Goal: Task Accomplishment & Management: Use online tool/utility

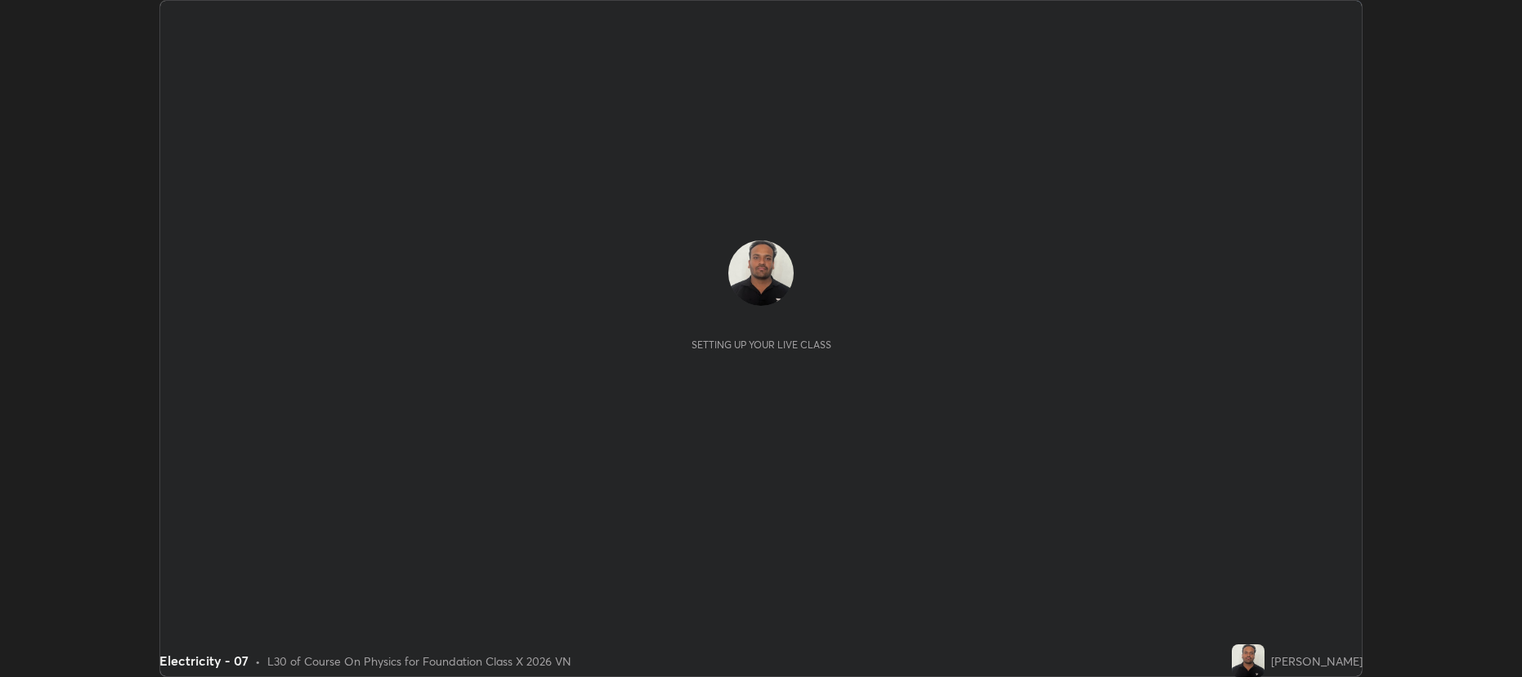
scroll to position [677, 1521]
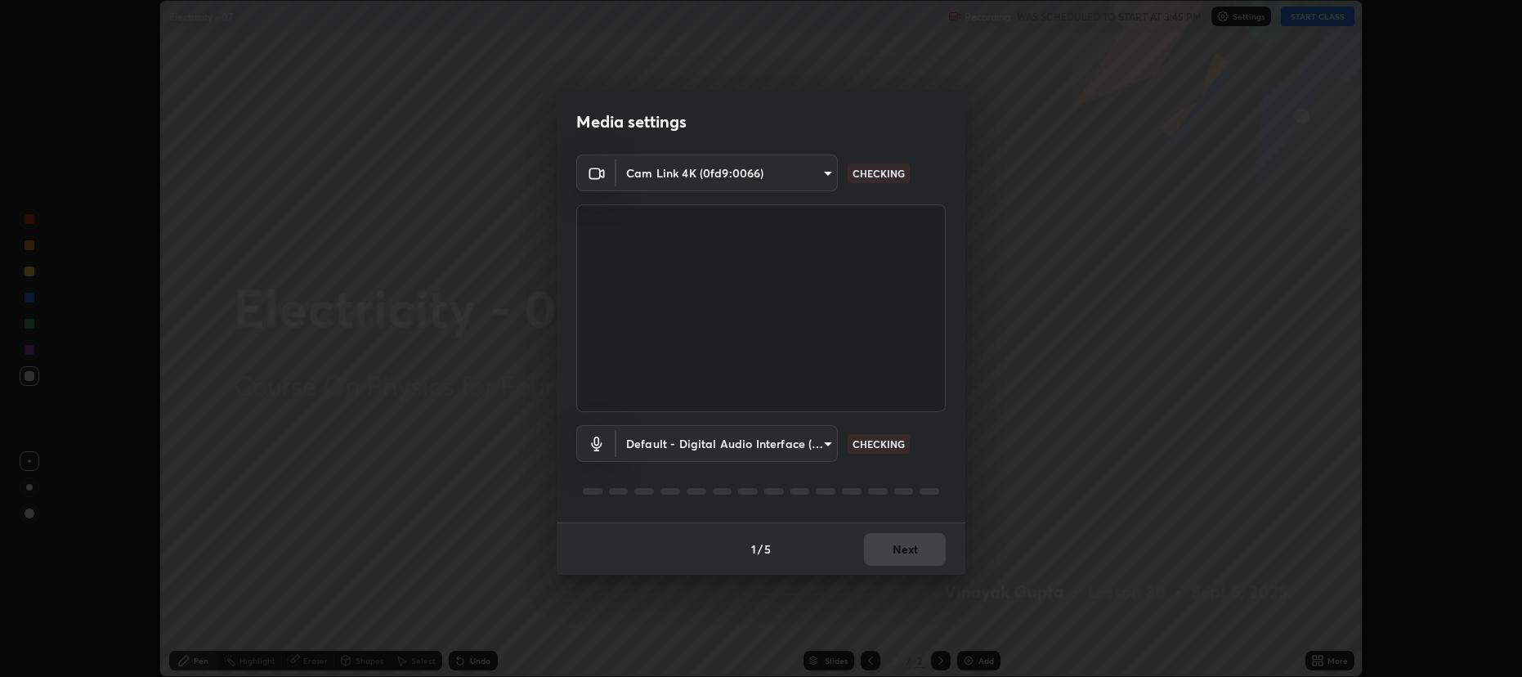
type input "274010abedf3a966fff1deb315cf8660767be7c8ffc22c31cb11d1c058d087d4"
type input "default"
click at [907, 544] on button "Next" at bounding box center [905, 549] width 82 height 33
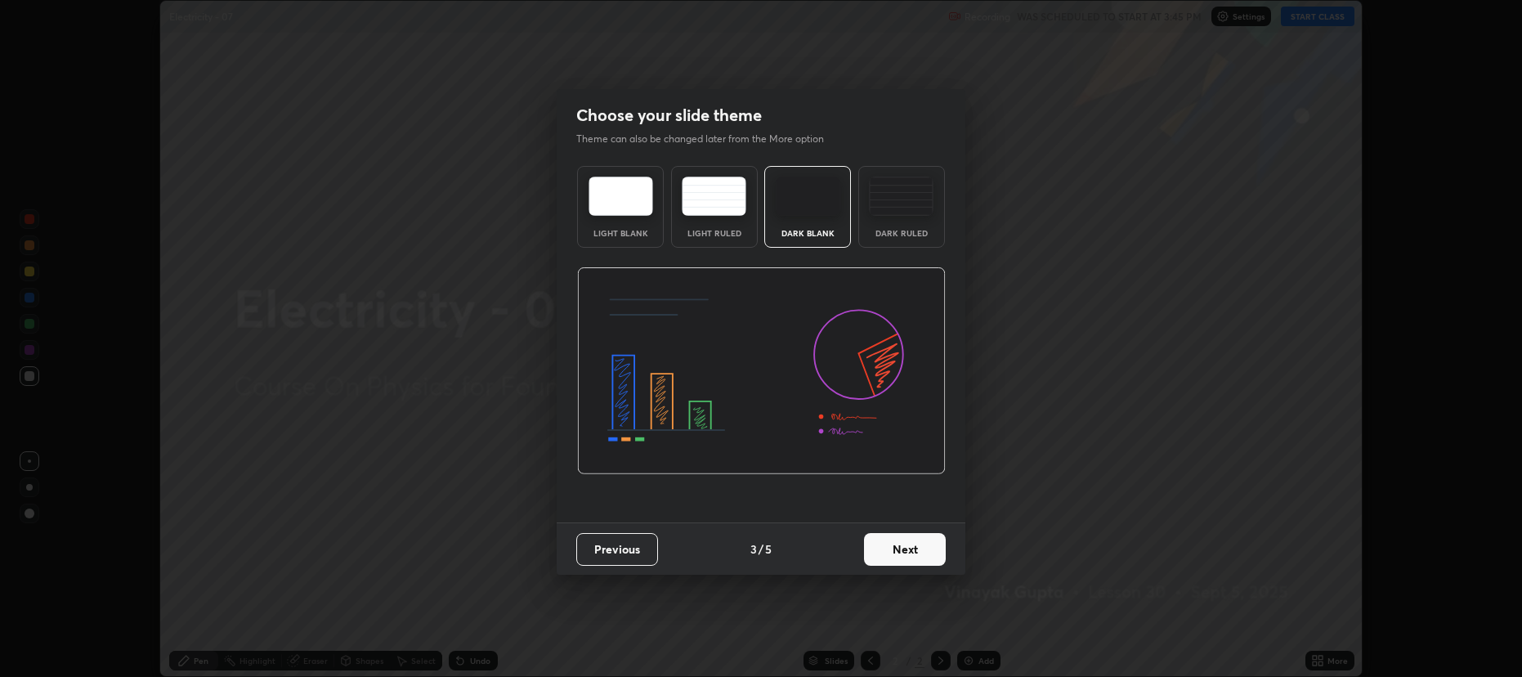
click at [896, 549] on button "Next" at bounding box center [905, 549] width 82 height 33
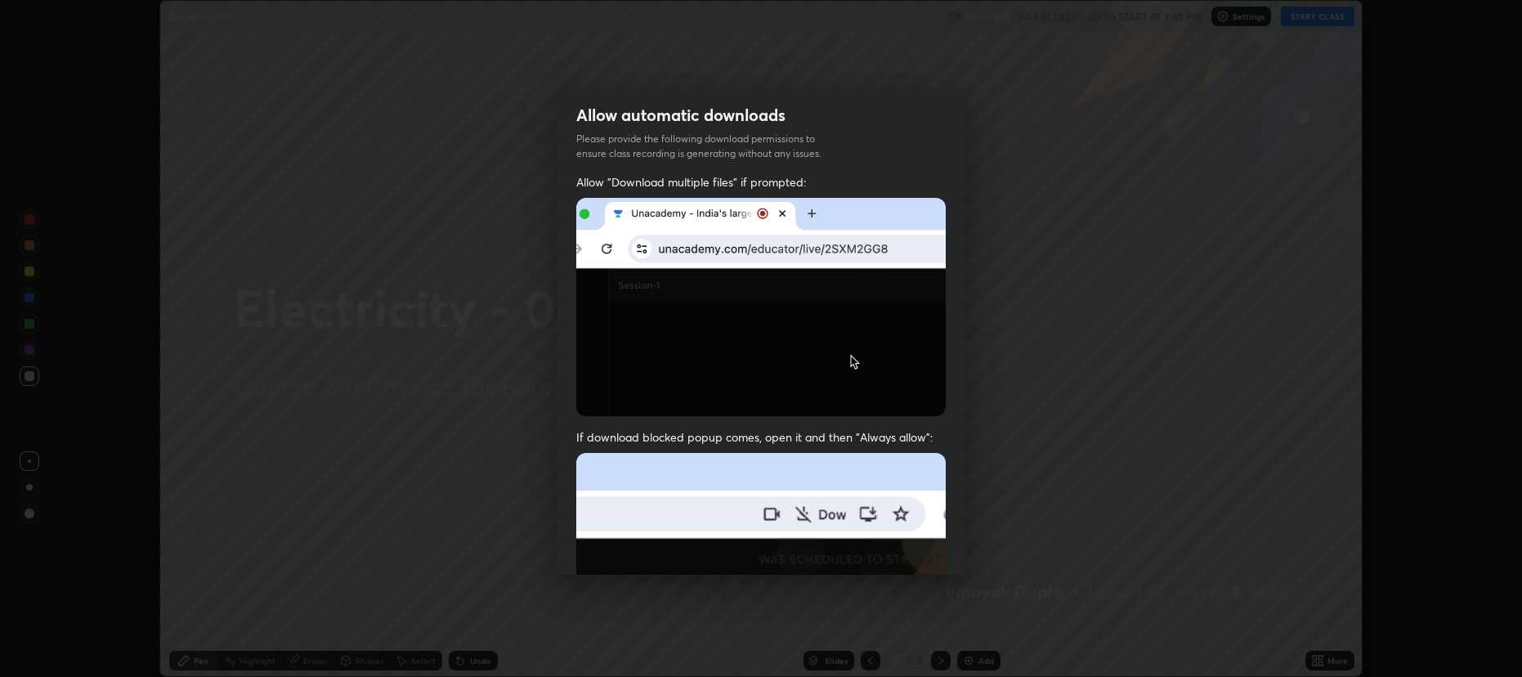
click at [898, 550] on img at bounding box center [761, 631] width 370 height 357
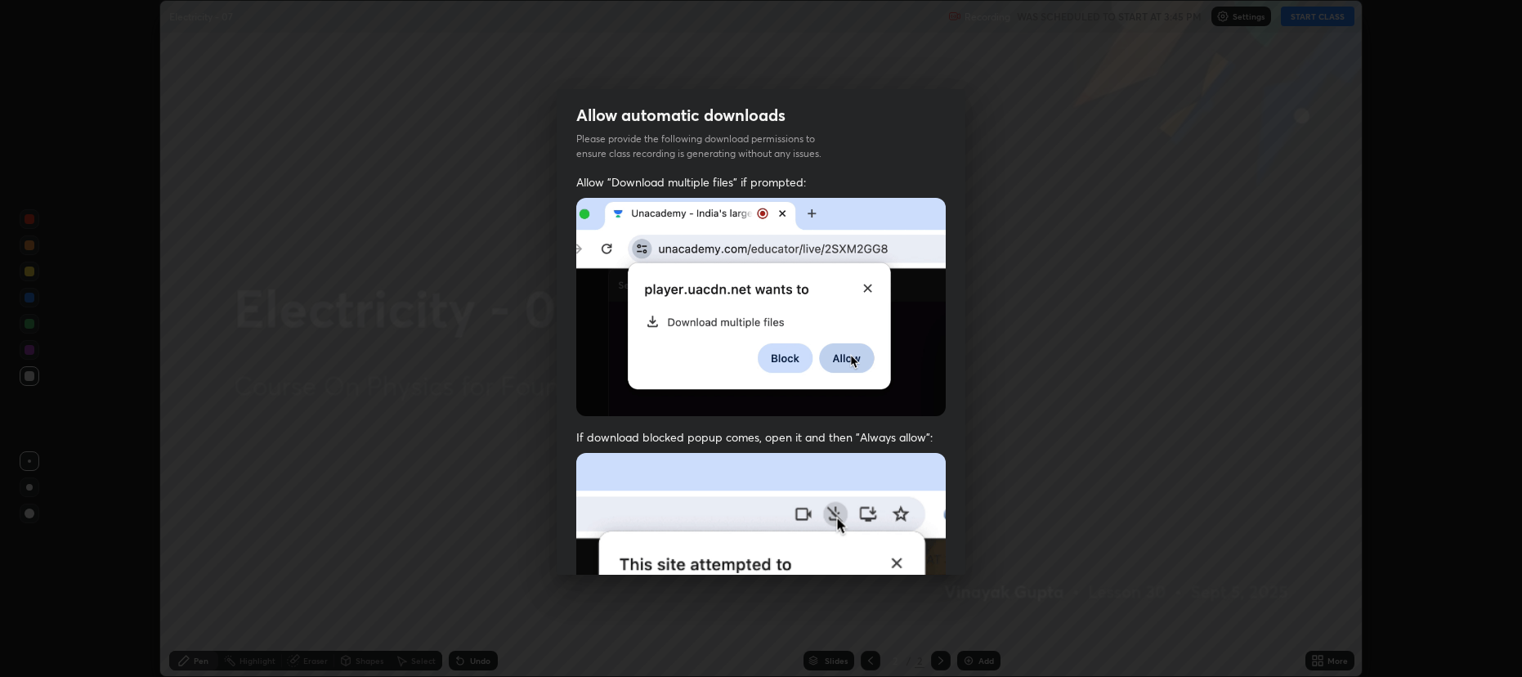
click at [898, 549] on img at bounding box center [761, 631] width 370 height 357
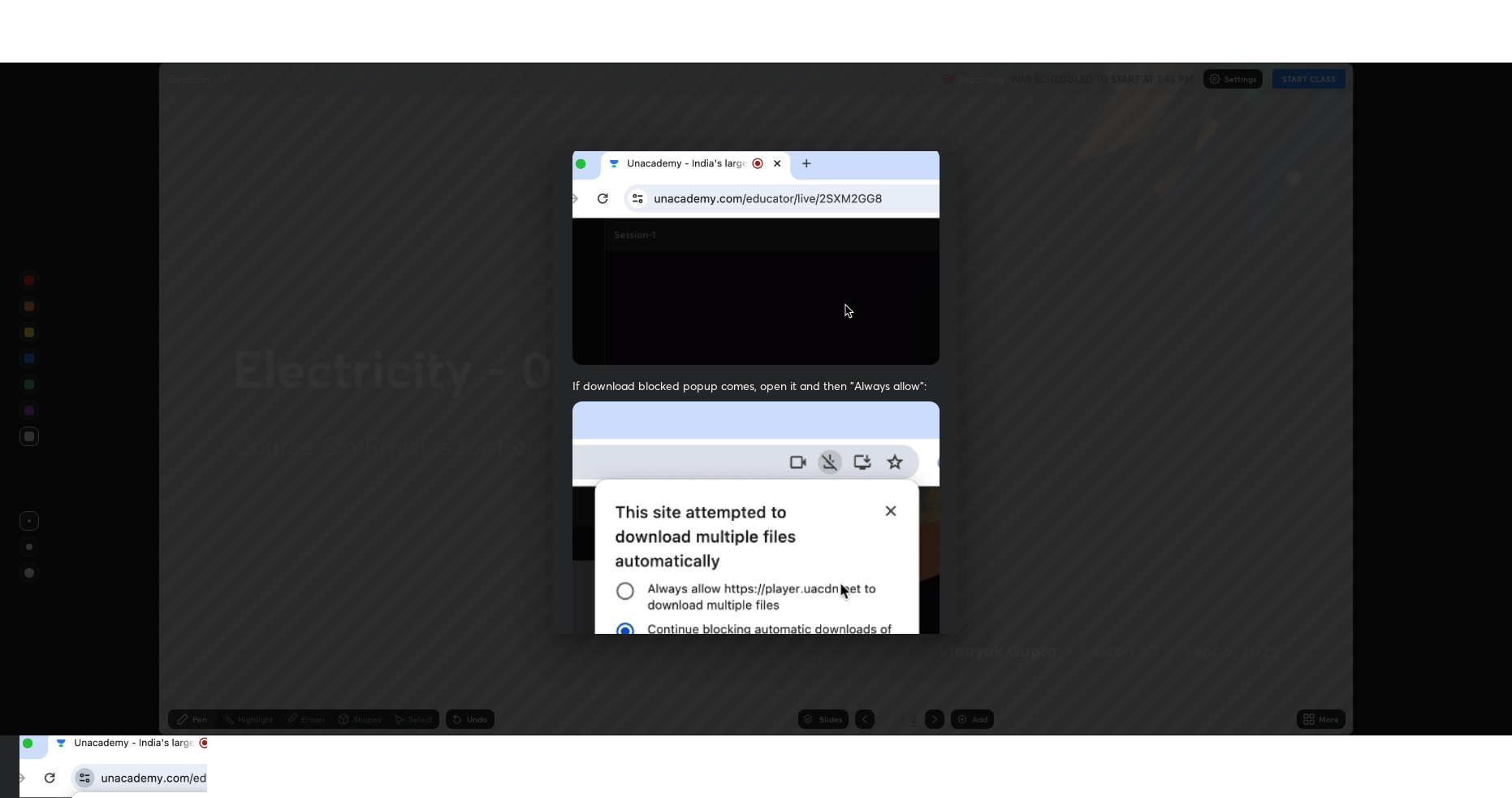
scroll to position [330, 0]
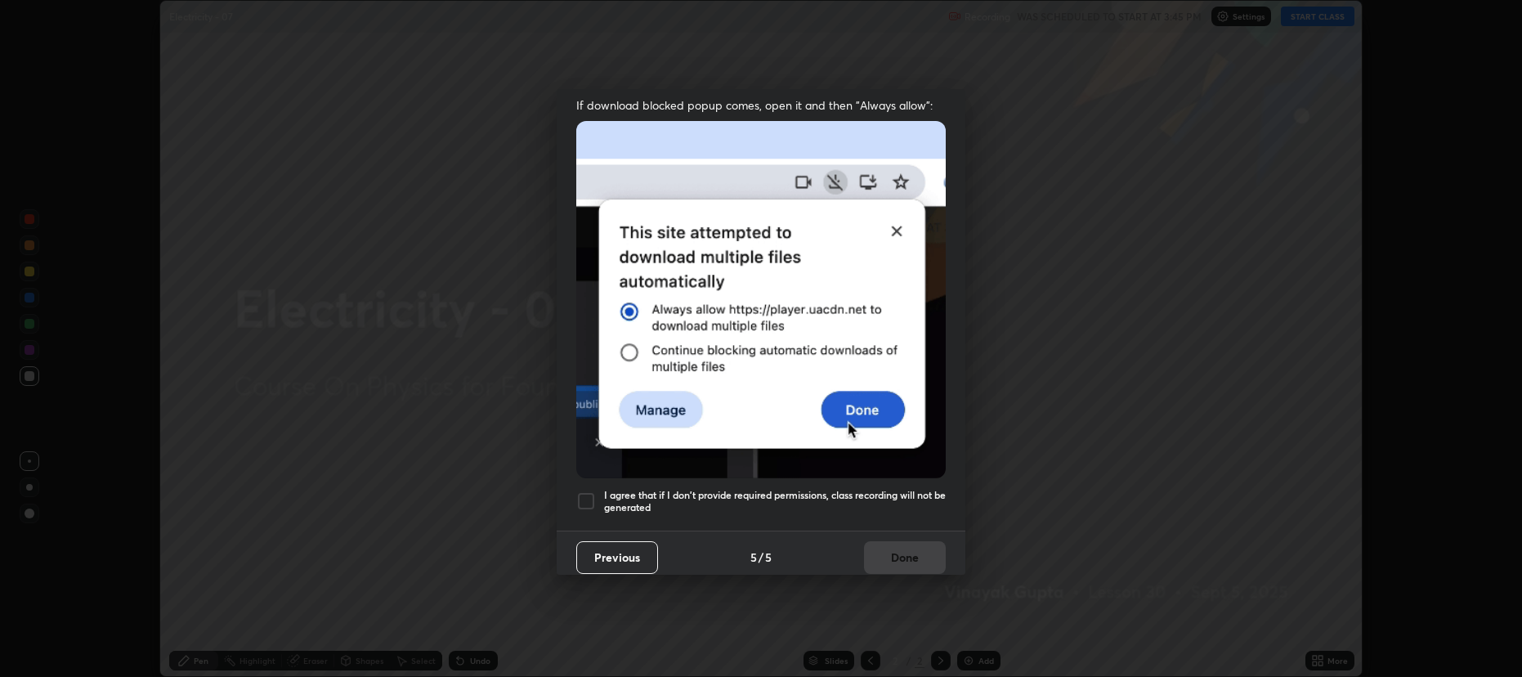
click at [733, 489] on h5 "I agree that if I don't provide required permissions, class recording will not …" at bounding box center [775, 501] width 342 height 25
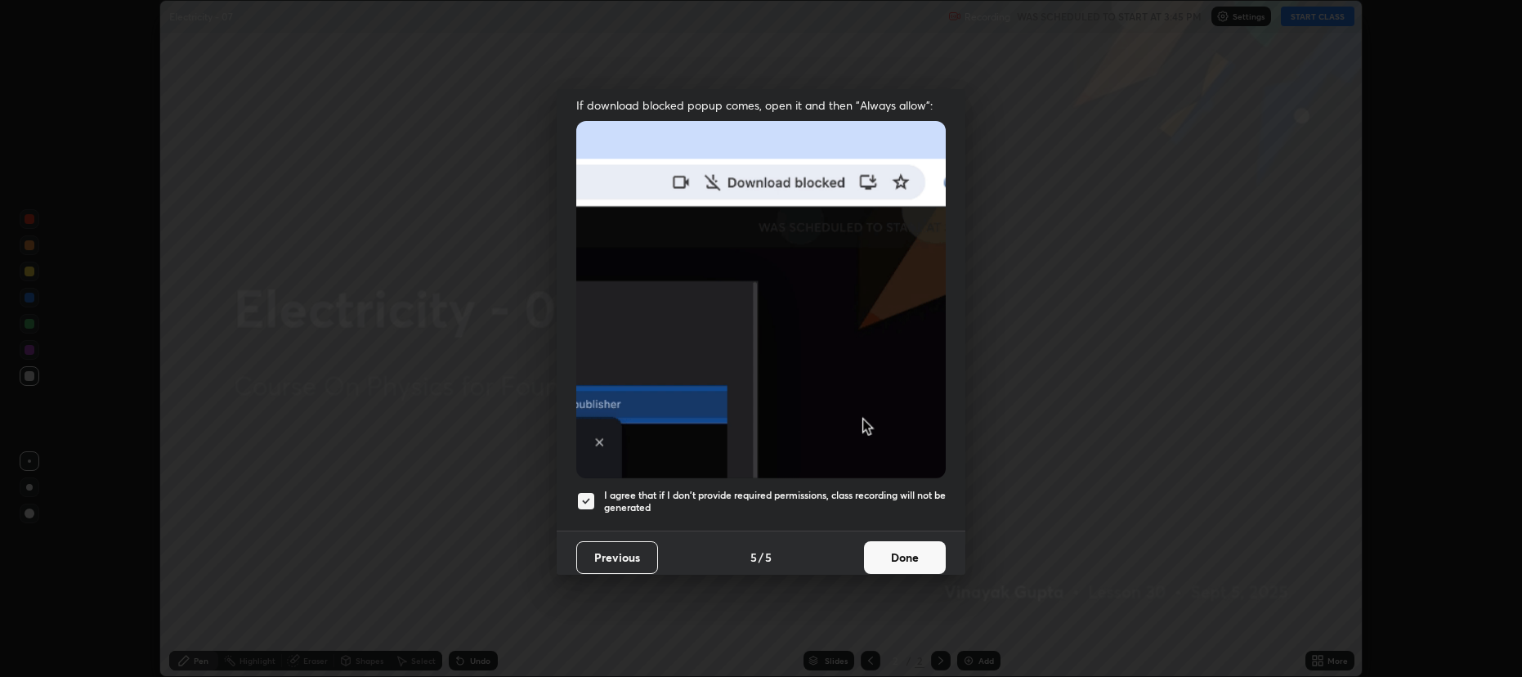
click at [888, 548] on button "Done" at bounding box center [905, 557] width 82 height 33
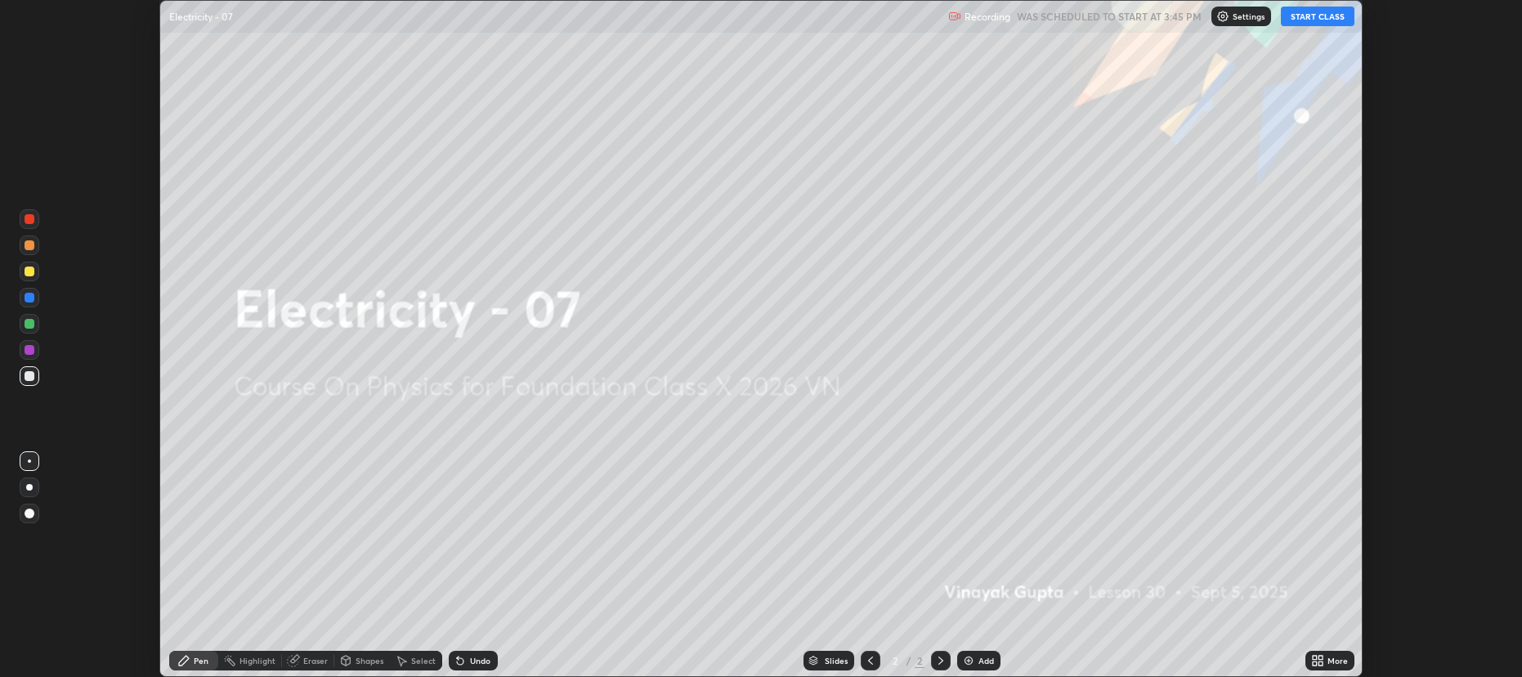
click at [1324, 662] on div "More" at bounding box center [1330, 661] width 49 height 20
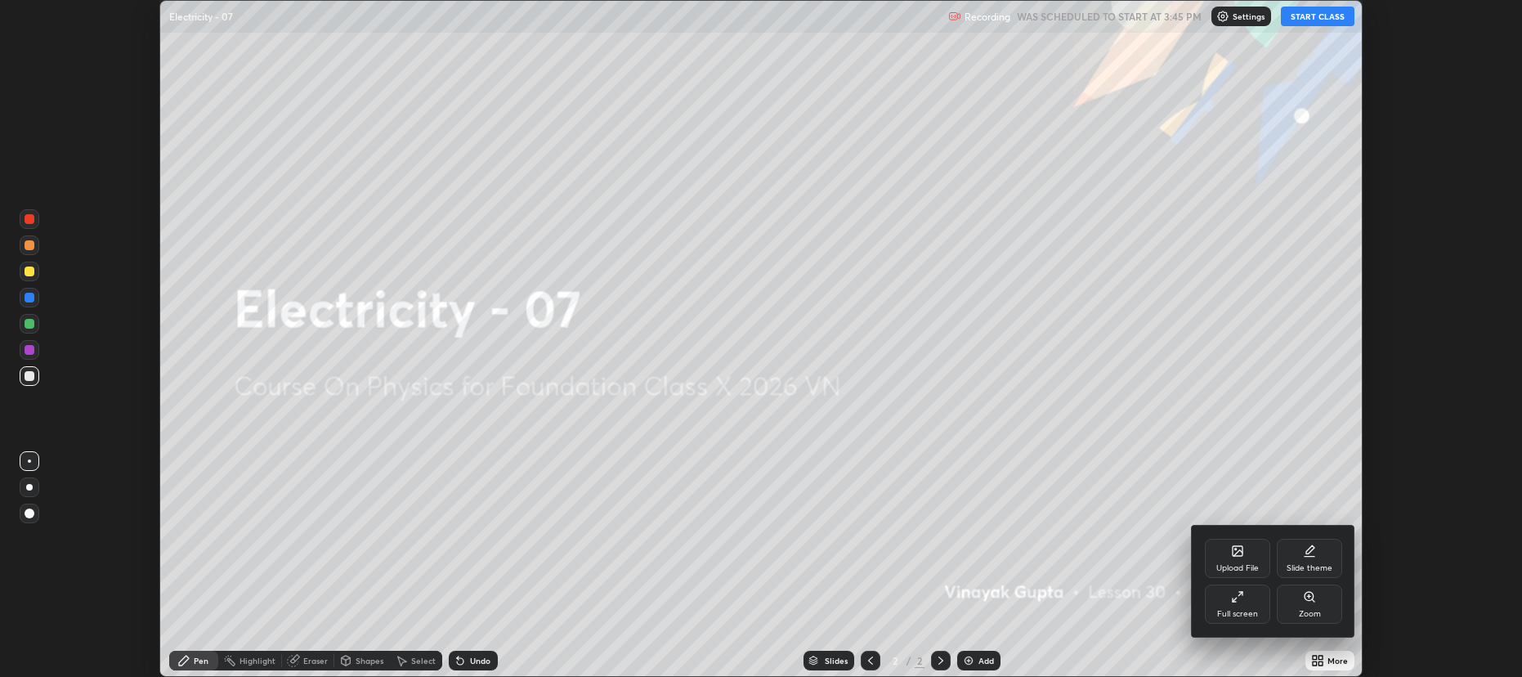
click at [1237, 611] on div "Full screen" at bounding box center [1237, 614] width 41 height 8
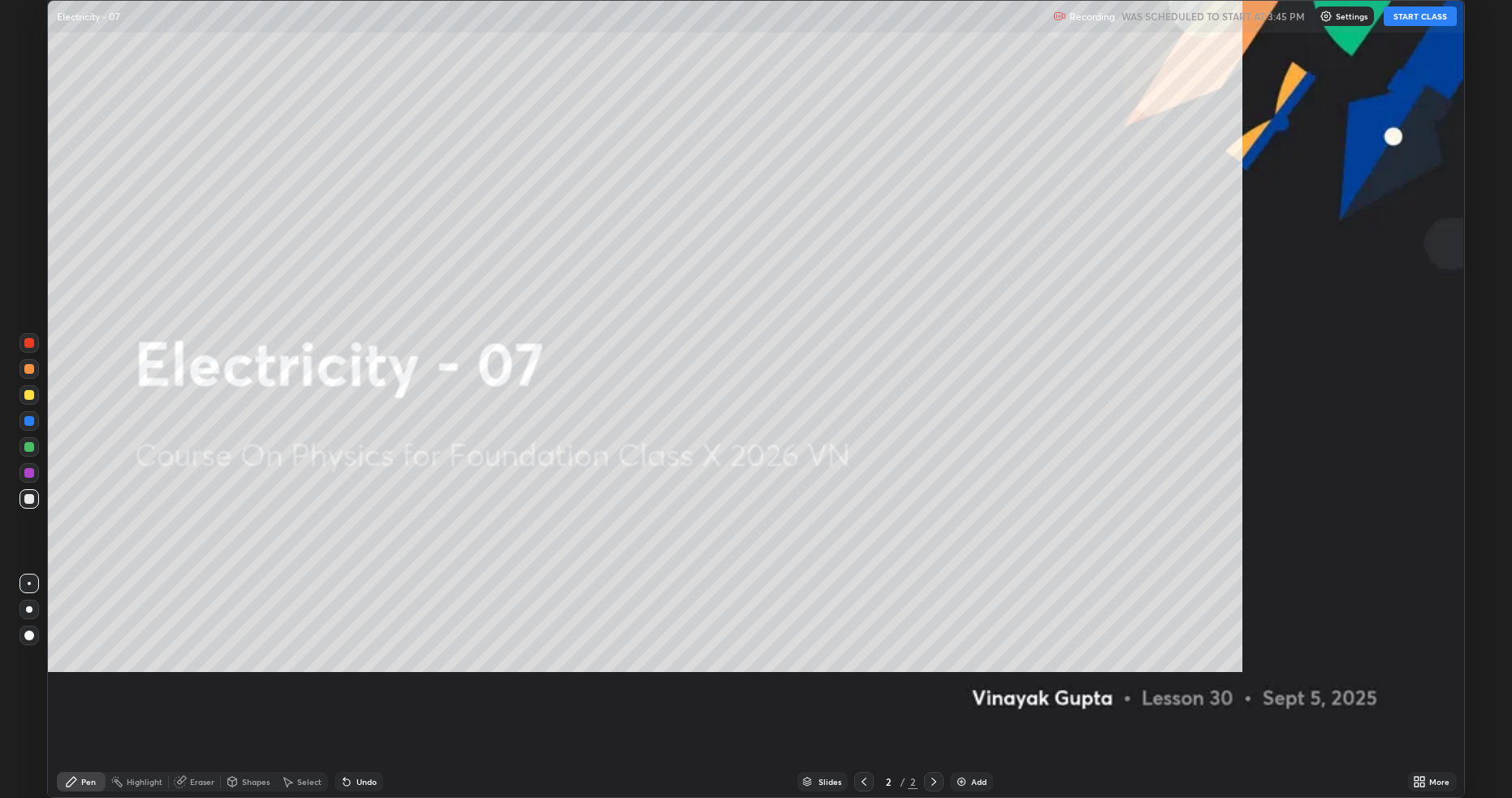
scroll to position [797, 1511]
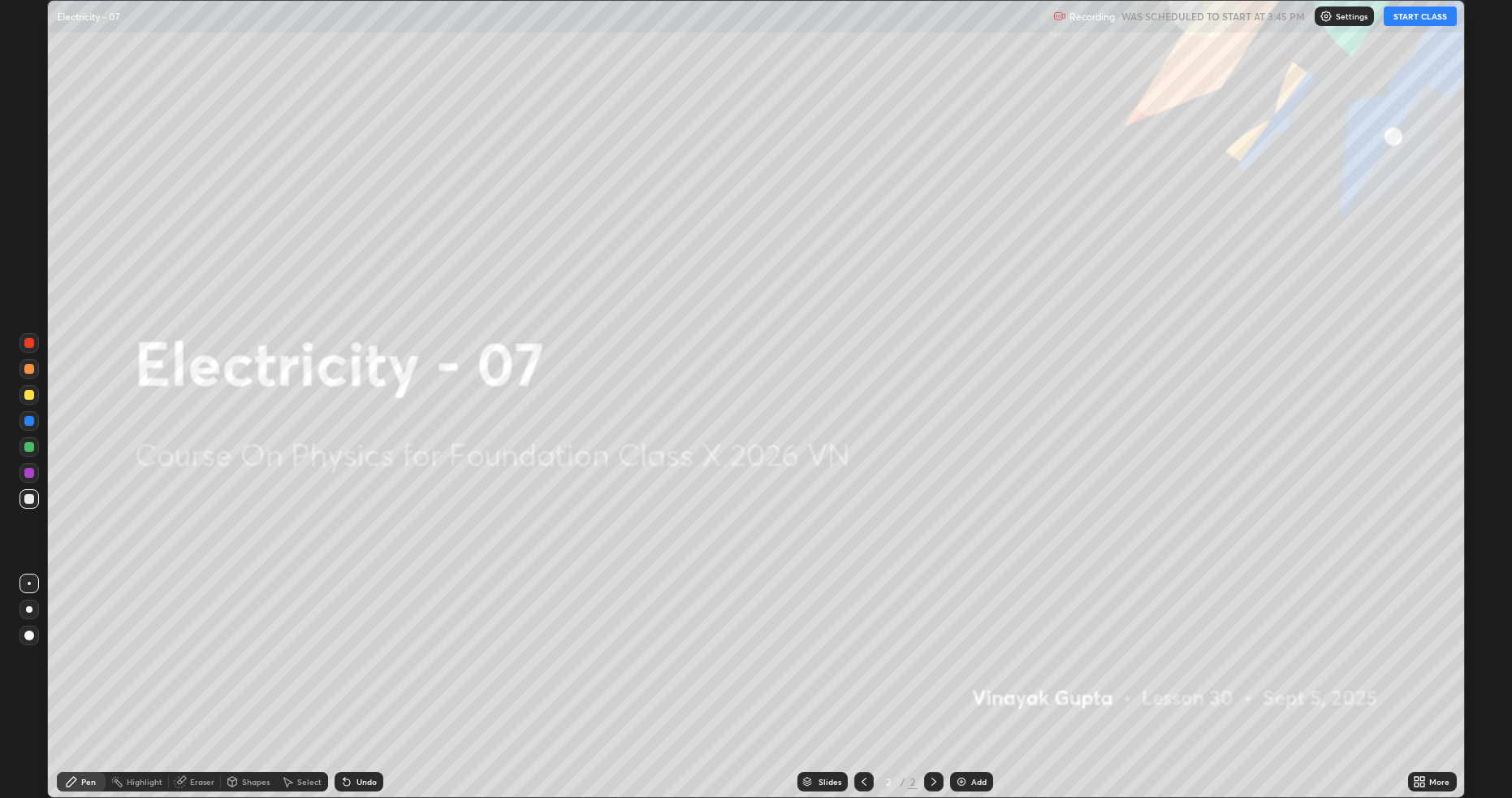
click at [1429, 20] on button "START CLASS" at bounding box center [1421, 17] width 74 height 20
click at [959, 672] on img at bounding box center [961, 781] width 13 height 13
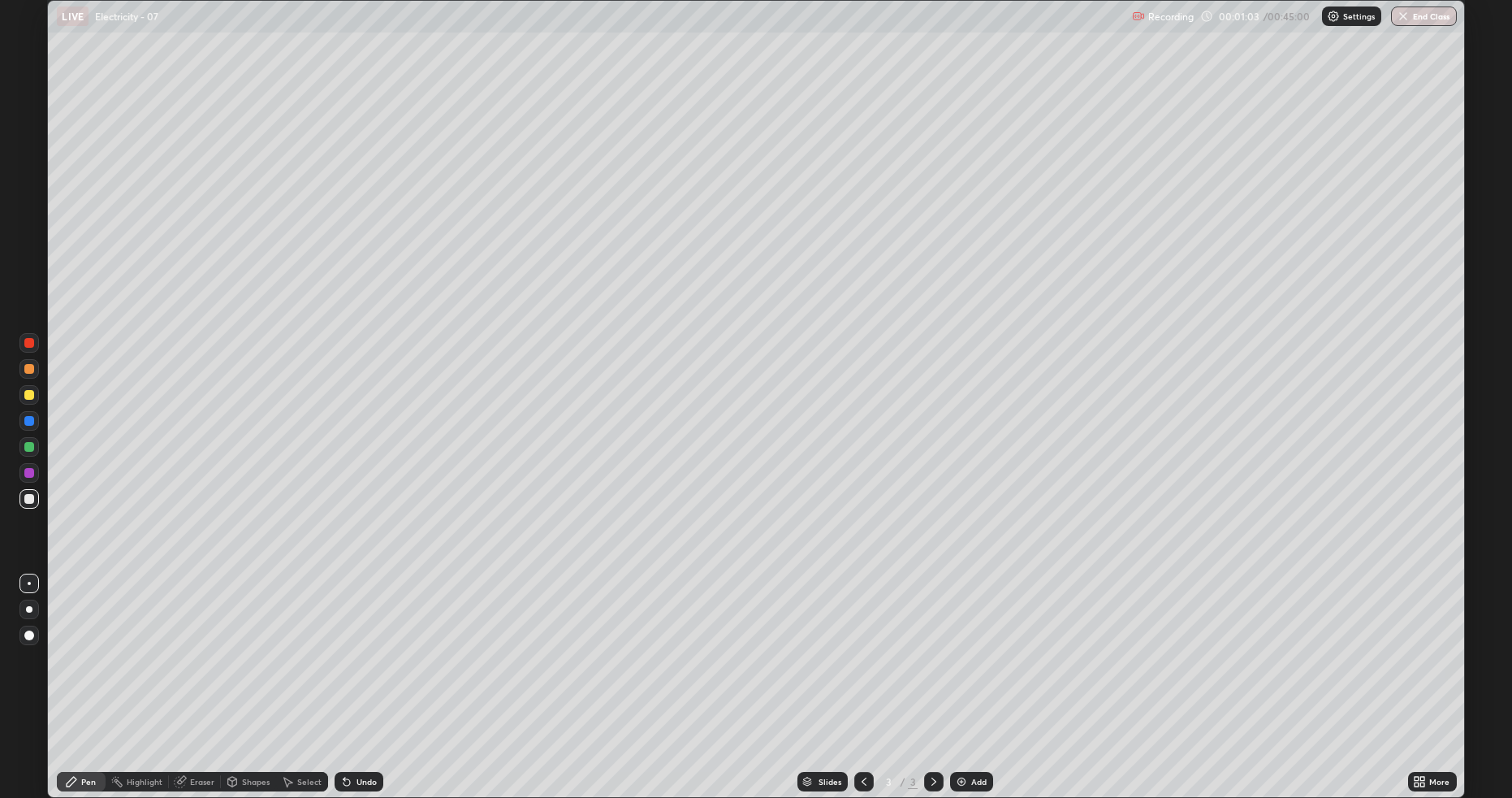
click at [865, 672] on icon at bounding box center [863, 781] width 13 height 13
